Goal: Task Accomplishment & Management: Manage account settings

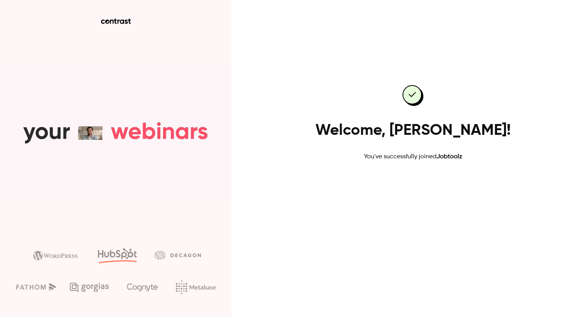
click at [402, 190] on link "Go to dashboard" at bounding box center [413, 186] width 66 height 18
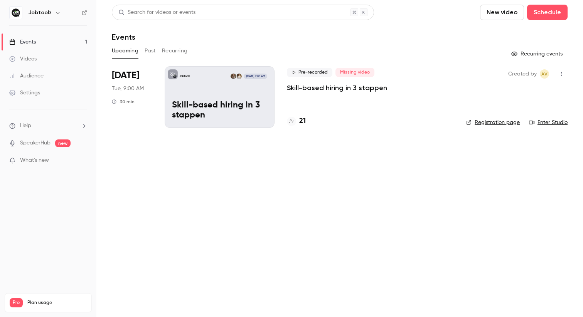
click at [301, 121] on h4 "21" at bounding box center [302, 121] width 7 height 10
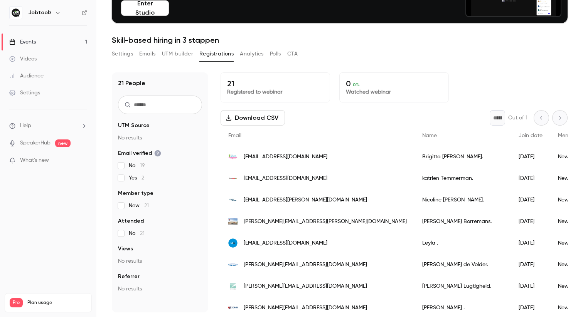
click at [150, 50] on button "Emails" at bounding box center [147, 54] width 16 height 12
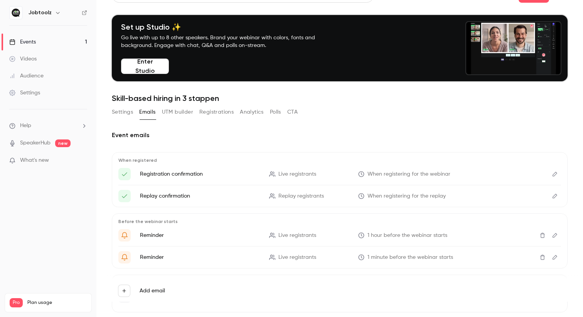
scroll to position [57, 0]
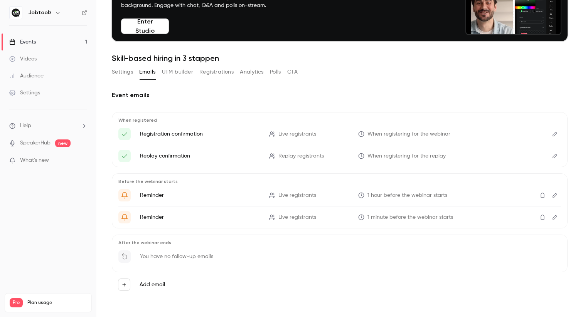
click at [154, 195] on p "Reminder" at bounding box center [200, 196] width 120 height 8
click at [125, 195] on icon "Klaar voor de webinar straks?" at bounding box center [124, 195] width 7 height 7
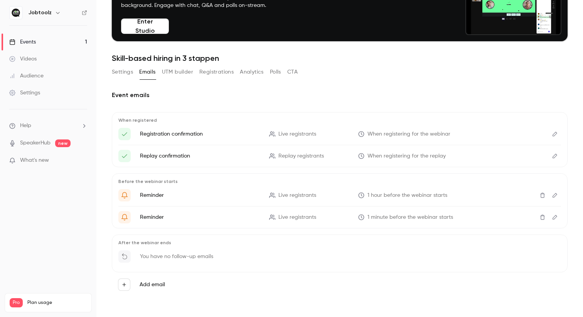
click at [153, 218] on p "Reminder" at bounding box center [200, 217] width 120 height 8
click at [556, 218] on icon "Edit" at bounding box center [554, 217] width 6 height 5
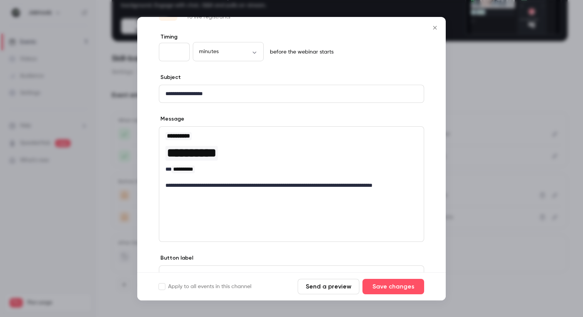
scroll to position [0, 0]
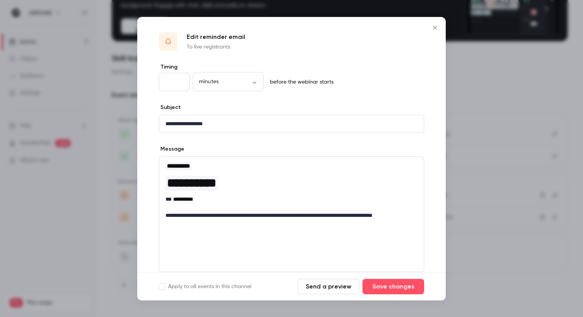
click at [435, 29] on icon "Close" at bounding box center [434, 28] width 9 height 6
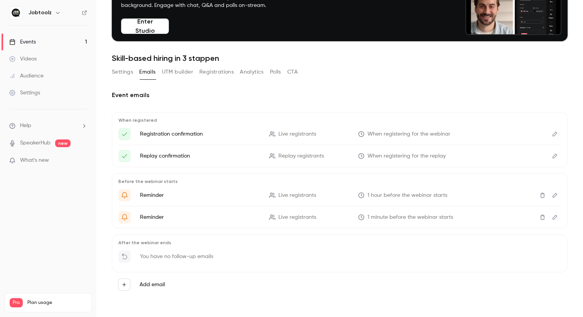
click at [557, 193] on icon "Edit" at bounding box center [554, 195] width 6 height 5
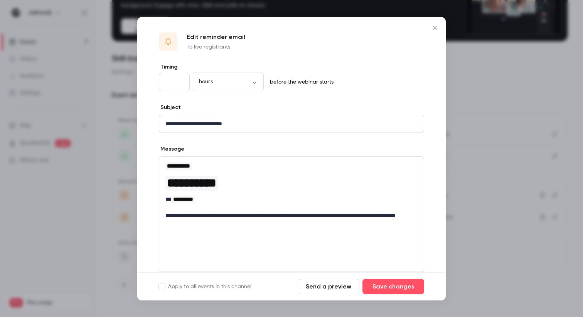
scroll to position [69, 0]
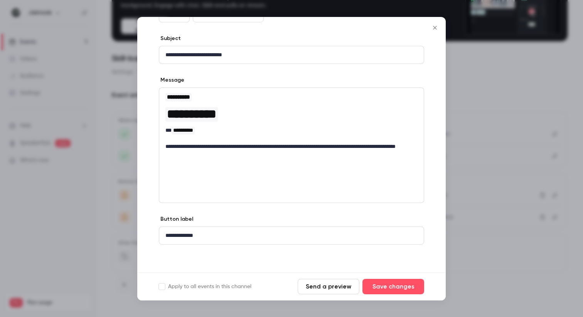
click at [437, 25] on icon "Close" at bounding box center [434, 28] width 9 height 6
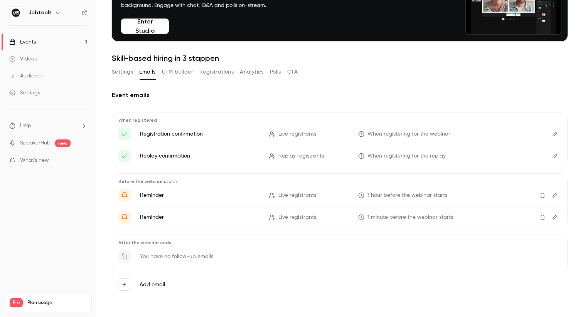
click at [553, 160] on button "Edit" at bounding box center [554, 156] width 12 height 12
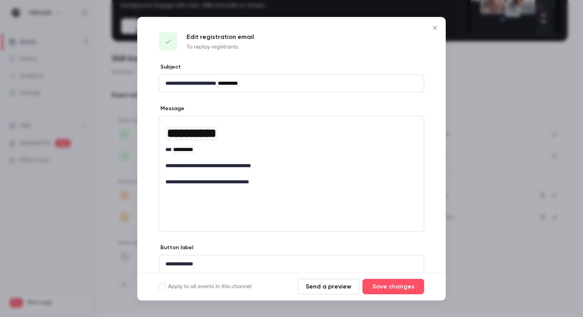
click at [439, 31] on button "Close" at bounding box center [434, 27] width 15 height 15
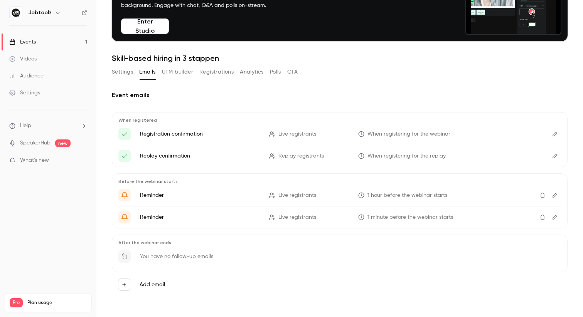
click at [554, 133] on icon "Edit" at bounding box center [554, 133] width 6 height 5
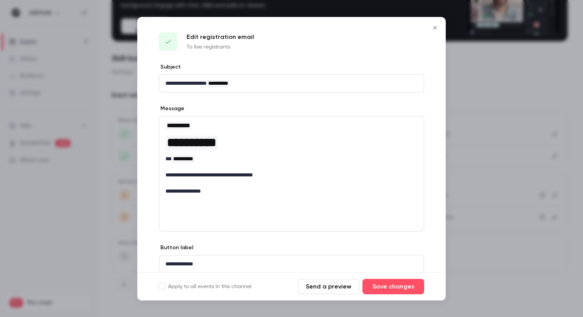
click at [437, 26] on icon "Close" at bounding box center [434, 28] width 9 height 6
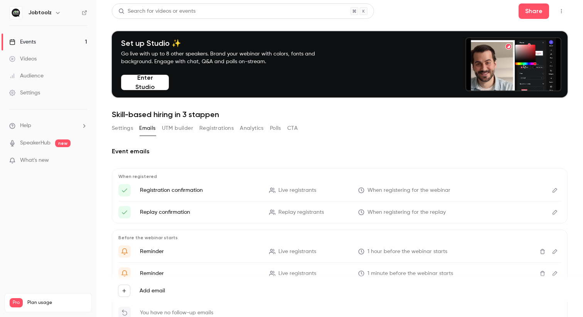
scroll to position [0, 0]
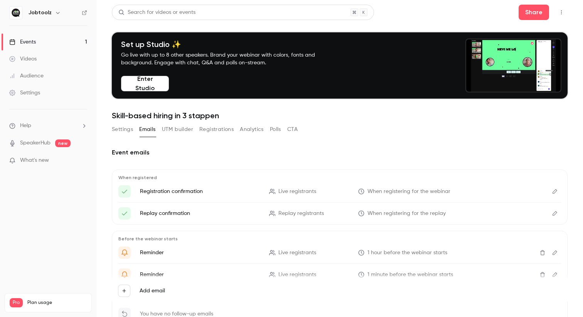
click at [274, 131] on button "Polls" at bounding box center [275, 129] width 11 height 12
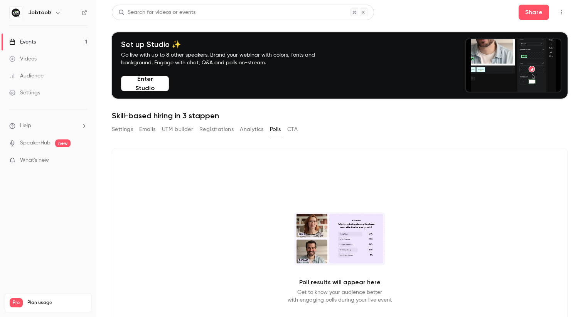
click at [125, 129] on button "Settings" at bounding box center [122, 129] width 21 height 12
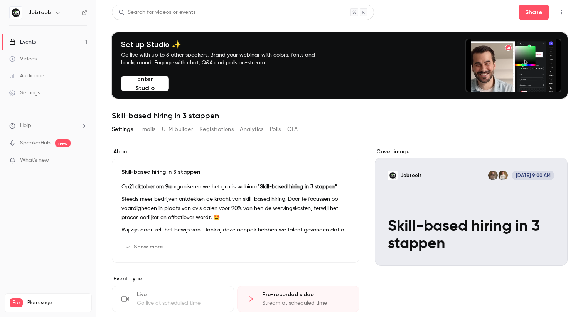
click at [73, 158] on p "What's new" at bounding box center [42, 160] width 66 height 8
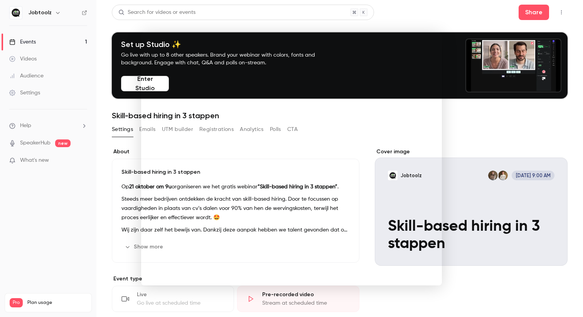
click at [65, 217] on div at bounding box center [291, 158] width 583 height 317
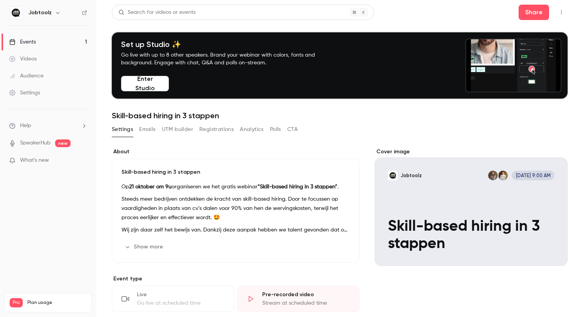
click at [55, 17] on button "button" at bounding box center [57, 12] width 9 height 9
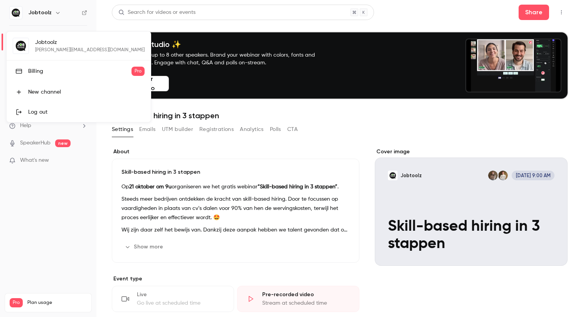
click at [32, 73] on div "Billing" at bounding box center [79, 71] width 103 height 8
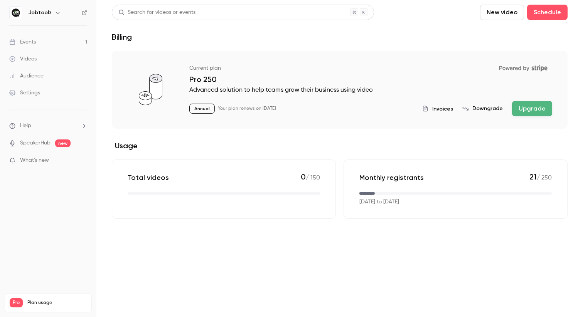
click at [428, 107] on icon "billing" at bounding box center [425, 109] width 6 height 6
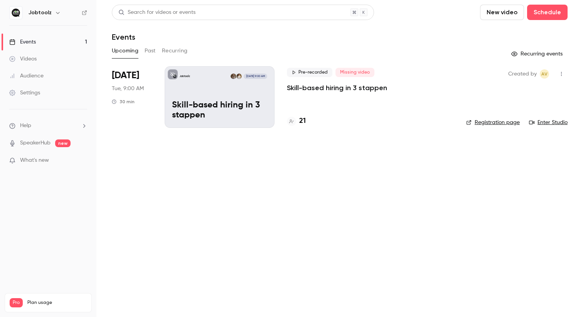
click at [237, 116] on p "Skill-based hiring in 3 stappen" at bounding box center [219, 111] width 95 height 20
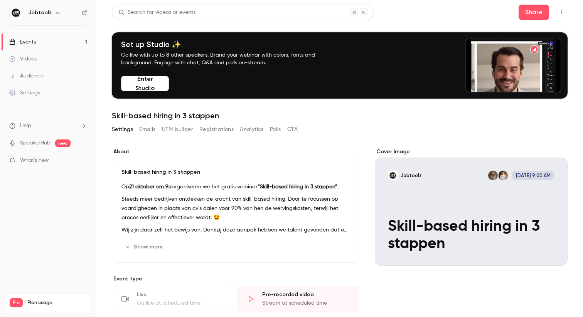
click at [203, 210] on p "Steeds meer bedrijven ontdekken de kracht van skill-based hiring. Door te focus…" at bounding box center [235, 209] width 228 height 28
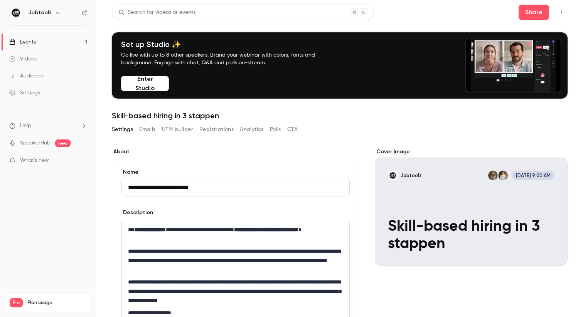
click at [196, 259] on p "**********" at bounding box center [235, 261] width 215 height 28
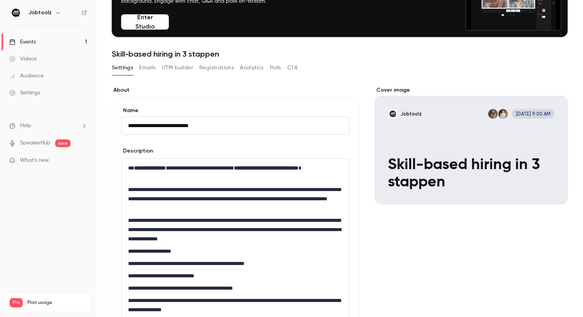
scroll to position [59, 0]
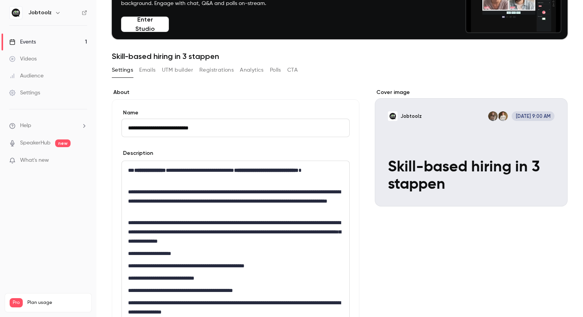
click at [150, 72] on button "Emails" at bounding box center [147, 70] width 16 height 12
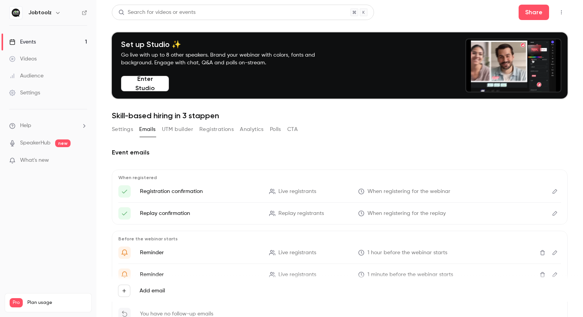
scroll to position [57, 0]
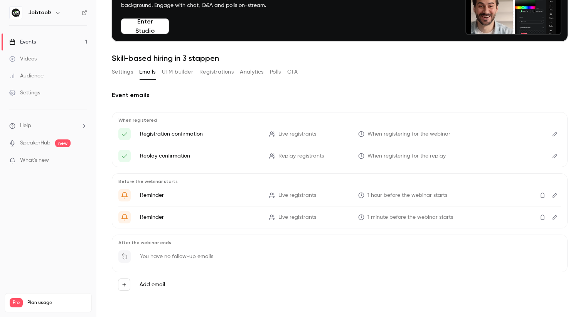
click at [181, 71] on button "UTM builder" at bounding box center [177, 72] width 31 height 12
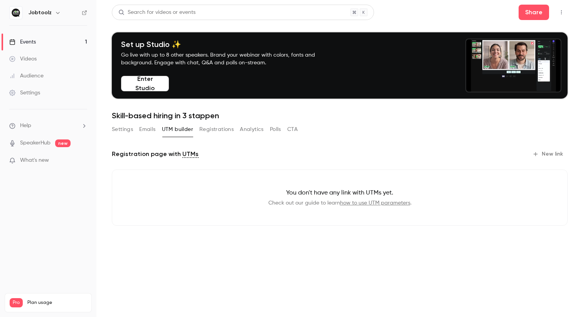
click at [213, 129] on button "Registrations" at bounding box center [216, 129] width 34 height 12
